Goal: Transaction & Acquisition: Purchase product/service

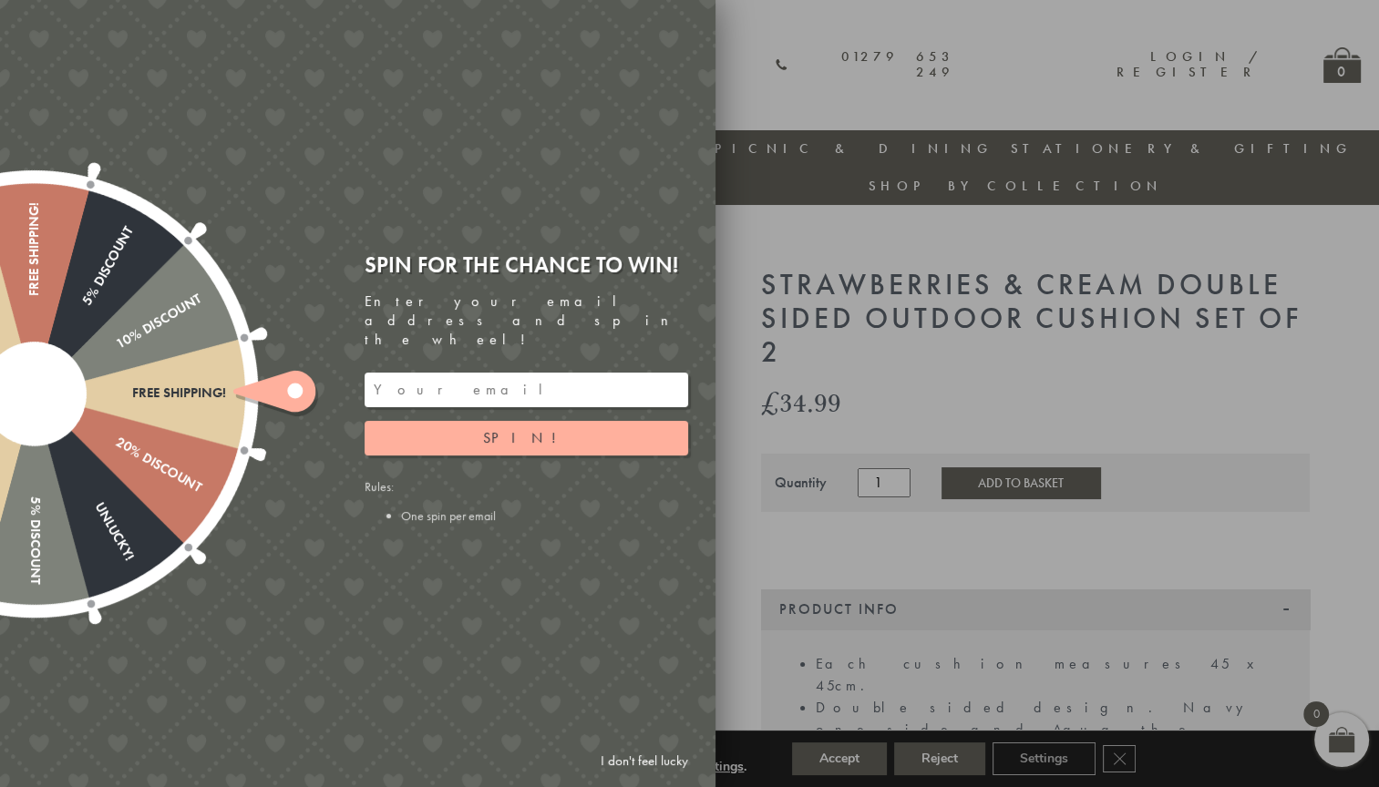
click at [646, 756] on link "I don't feel lucky" at bounding box center [645, 762] width 106 height 34
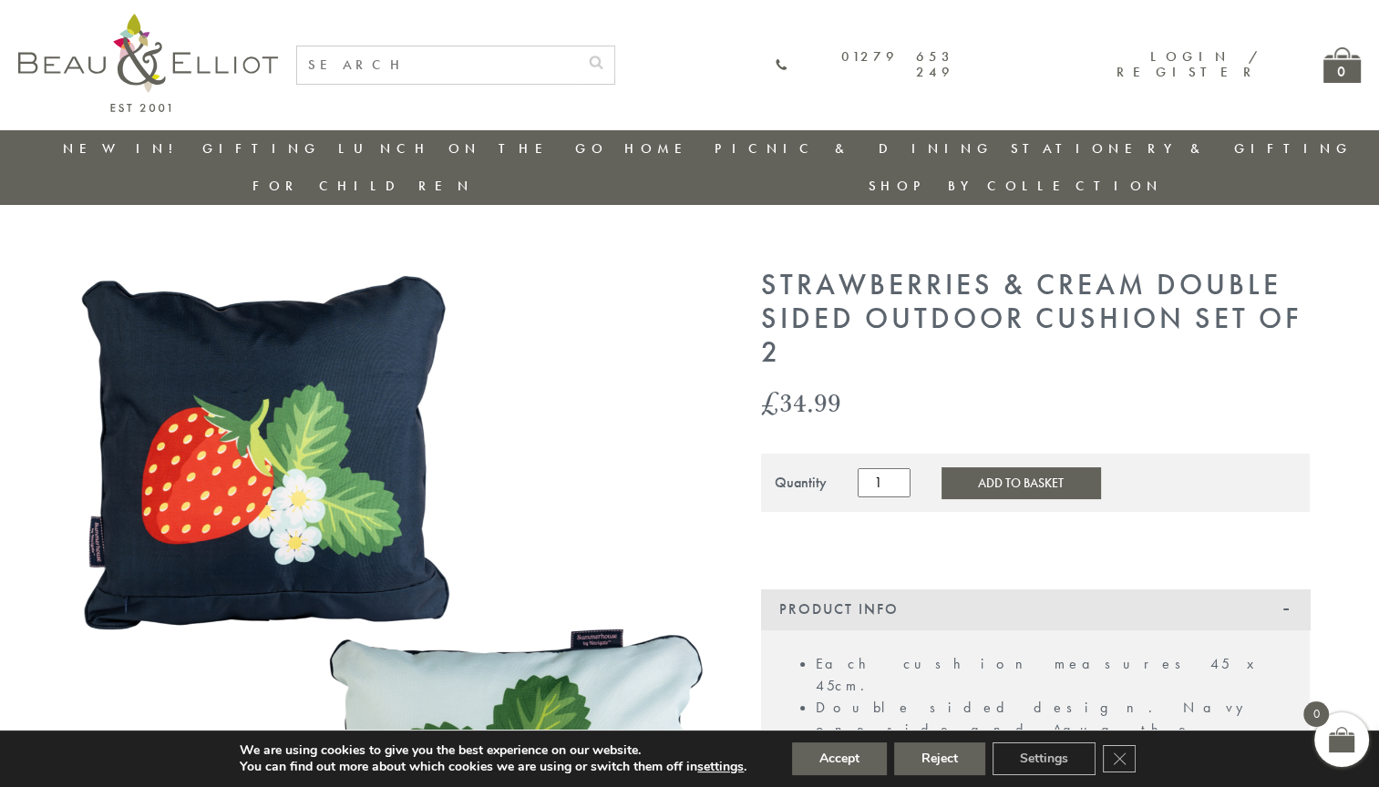
click at [599, 604] on img at bounding box center [389, 635] width 638 height 733
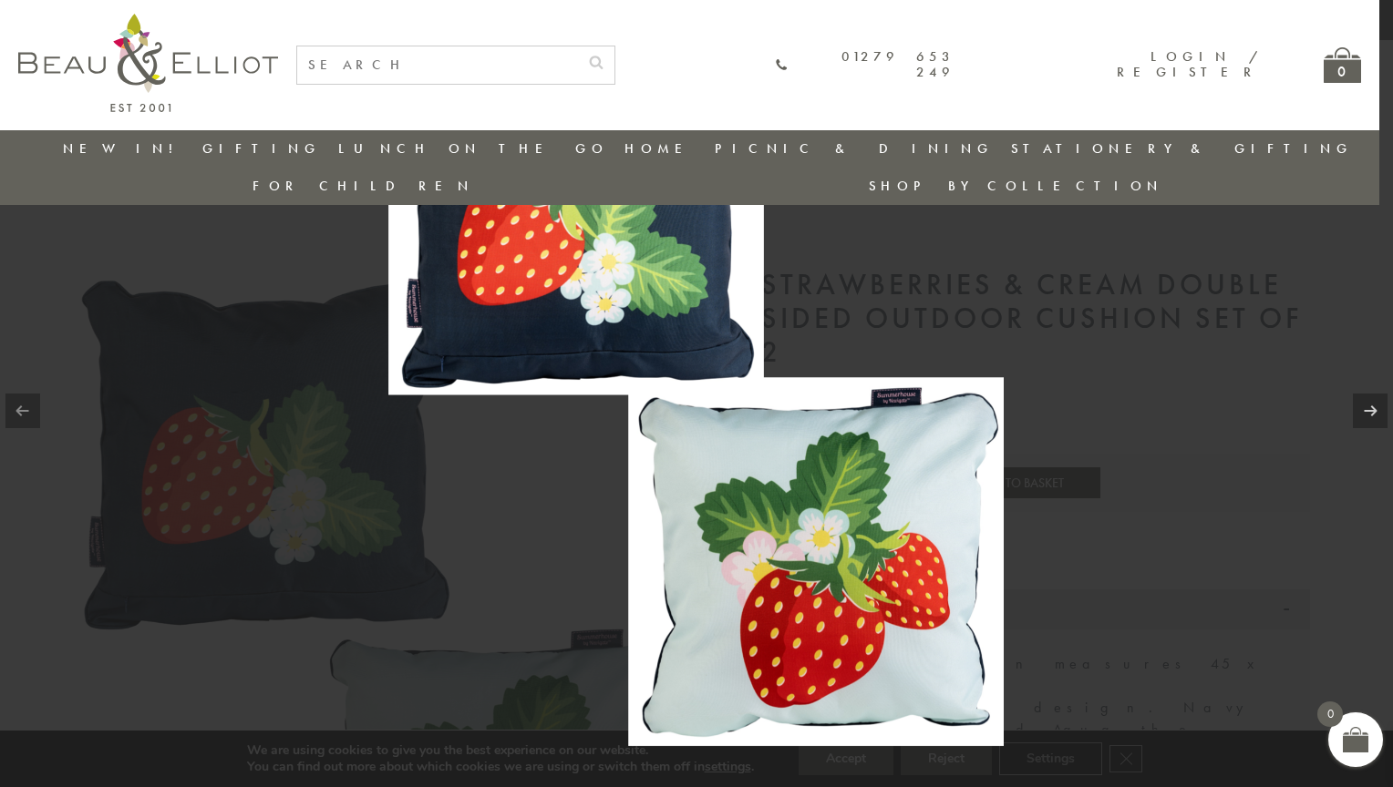
click at [899, 412] on img at bounding box center [695, 393] width 615 height 706
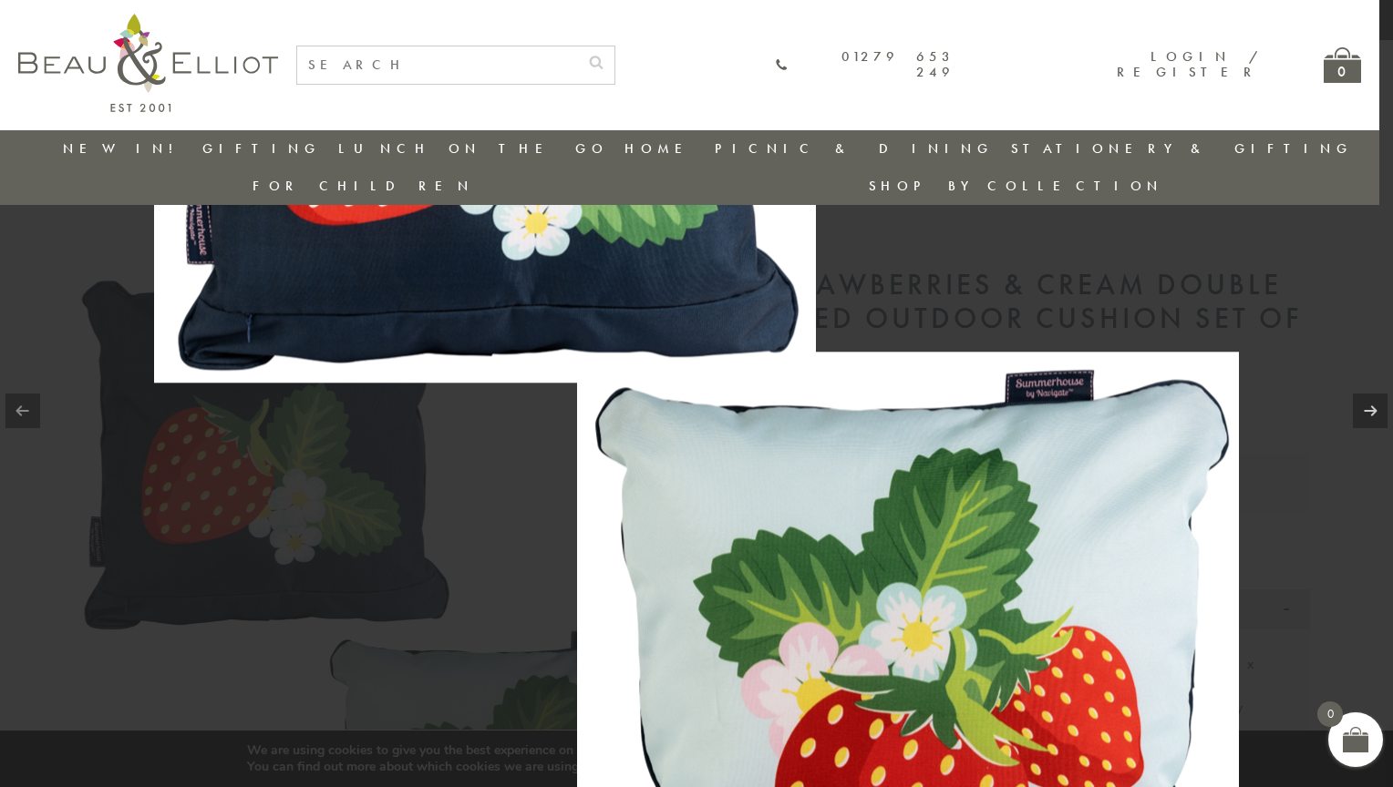
click at [26, 406] on link at bounding box center [22, 411] width 35 height 35
click at [1242, 304] on div at bounding box center [696, 393] width 1393 height 787
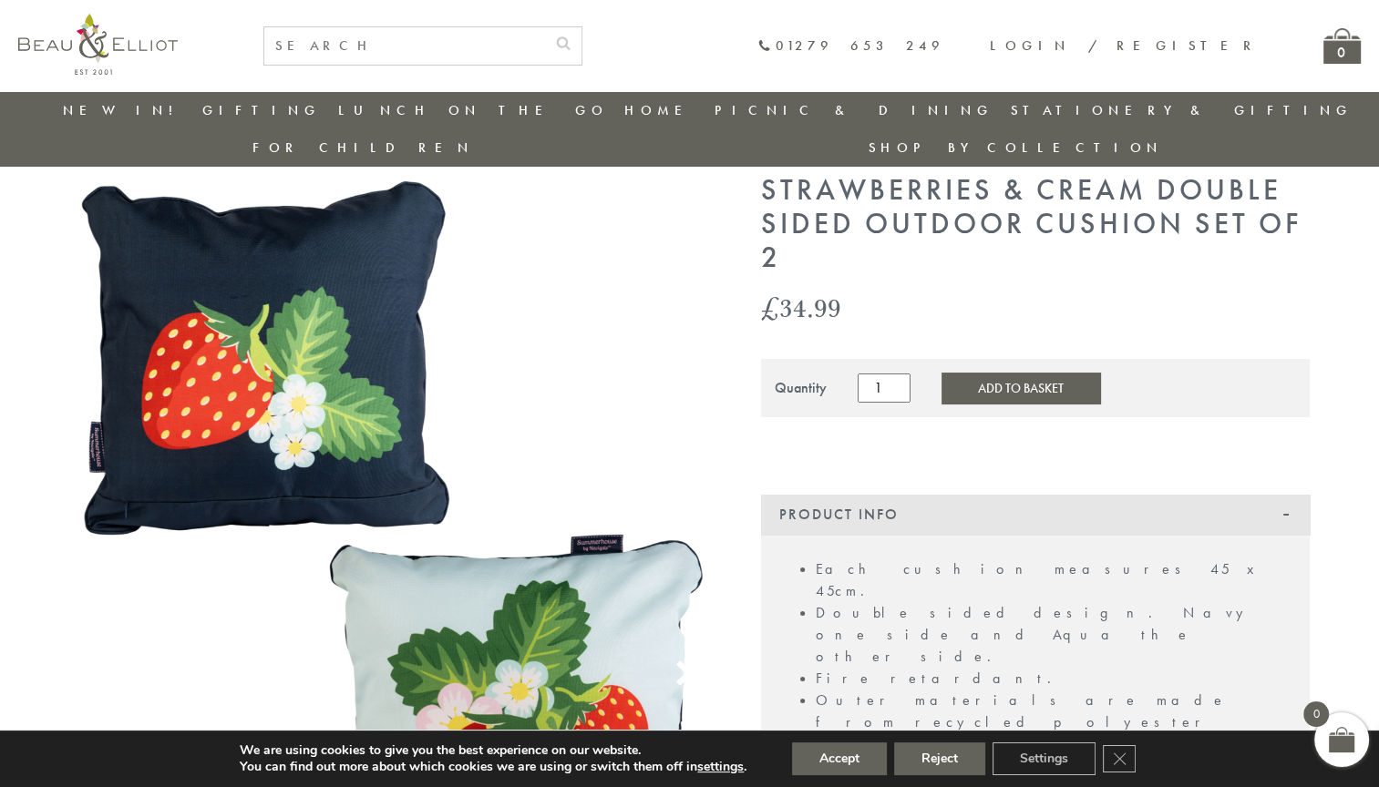
scroll to position [53, 0]
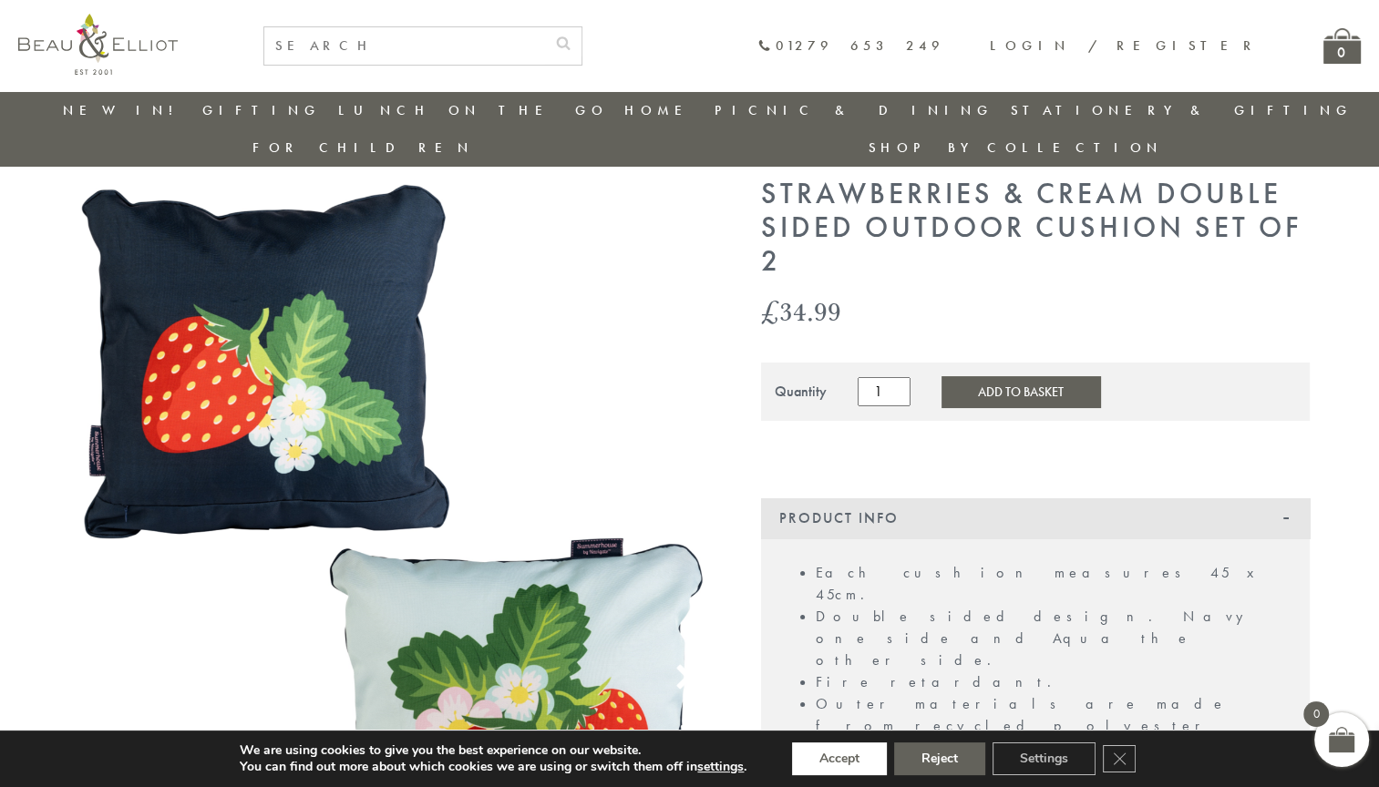
click at [820, 766] on button "Accept" at bounding box center [839, 759] width 95 height 33
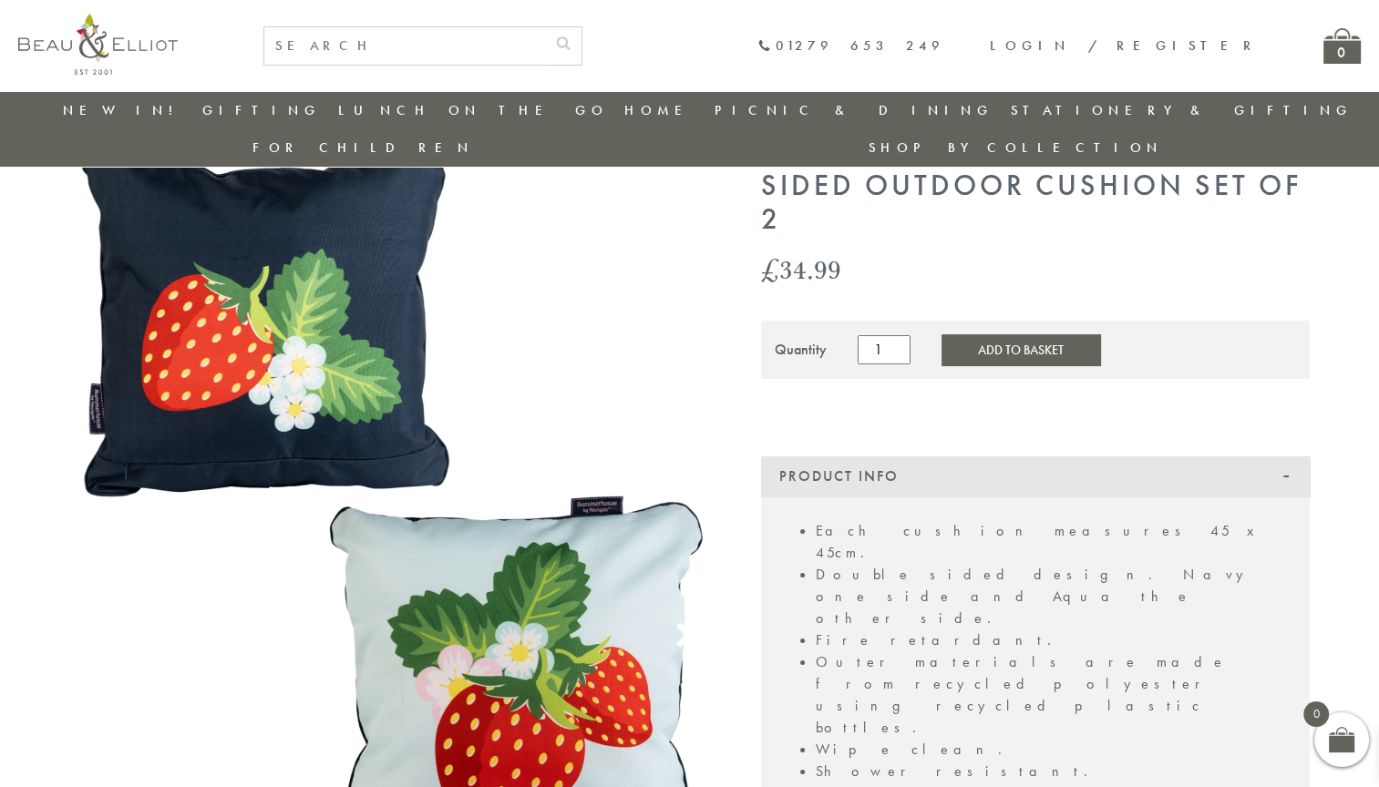
scroll to position [124, 0]
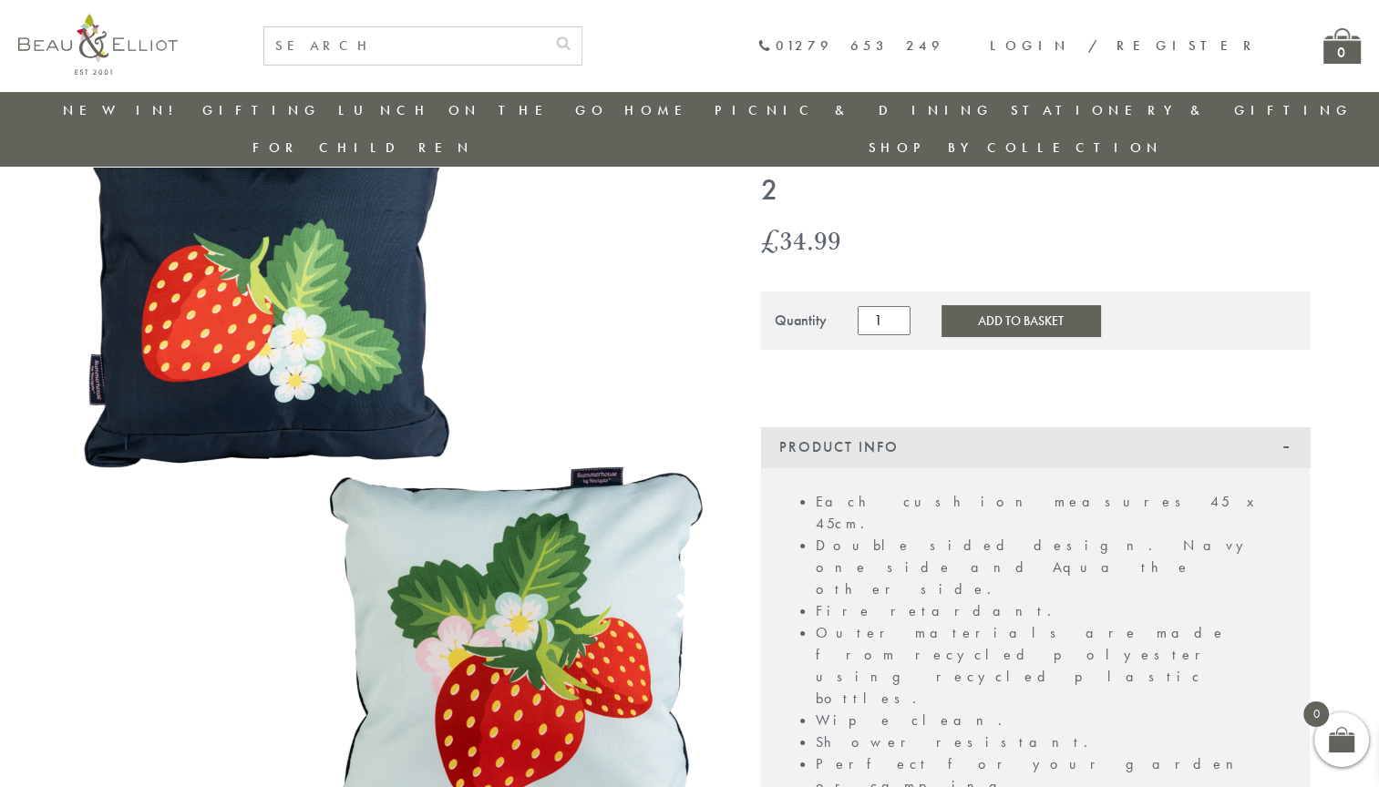
click at [545, 47] on input "text" at bounding box center [404, 45] width 281 height 37
type input "cushion"
click at [545, 27] on button "submit" at bounding box center [563, 41] width 36 height 29
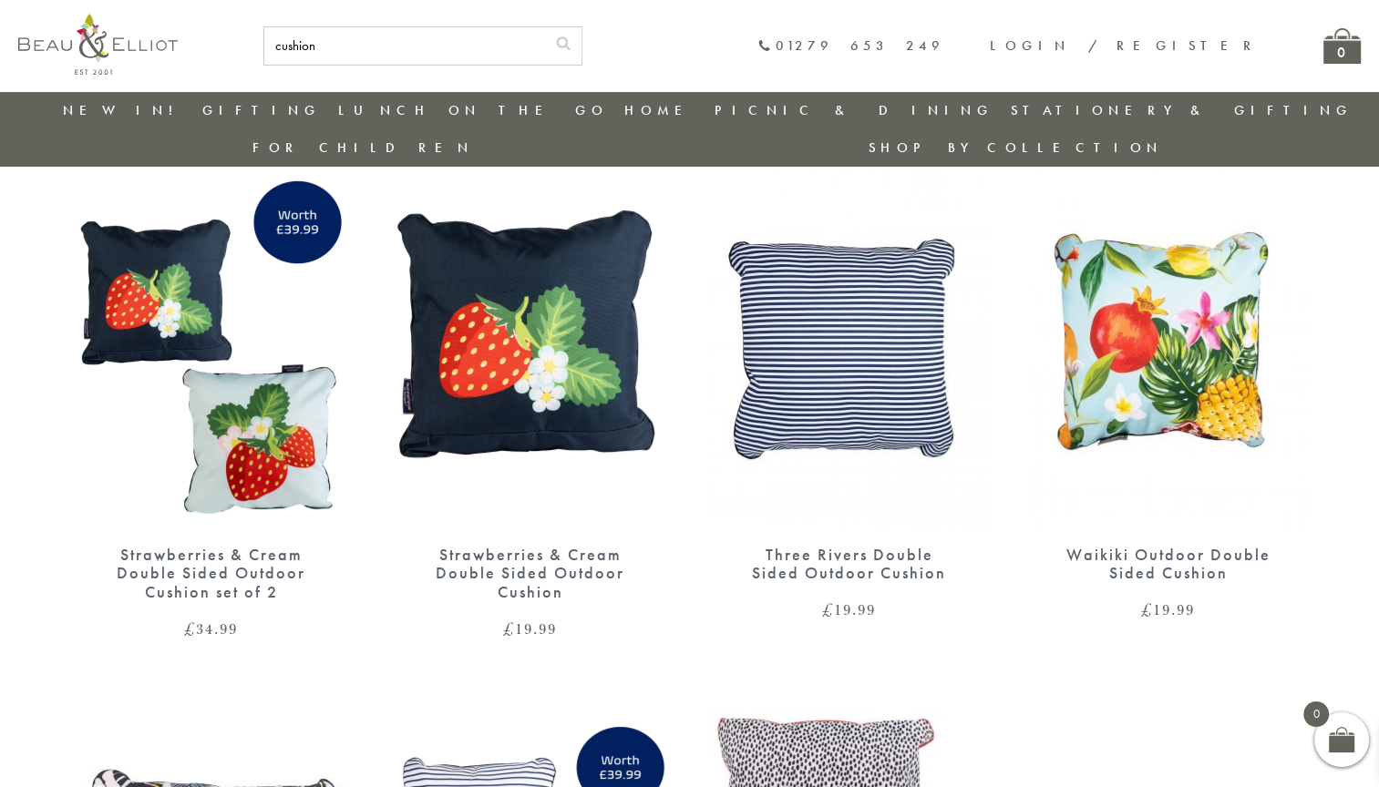
scroll to position [117, 0]
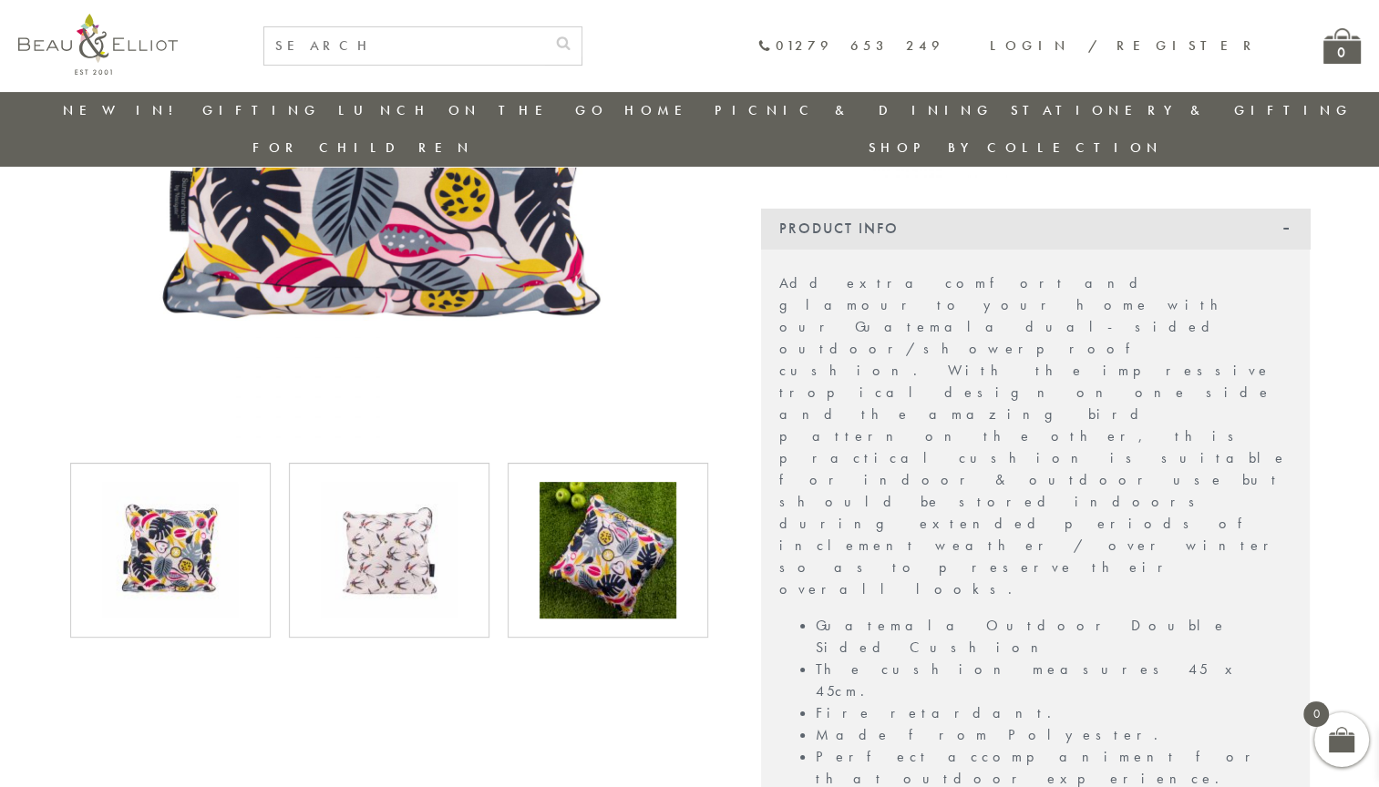
scroll to position [88, 0]
